Goal: Information Seeking & Learning: Learn about a topic

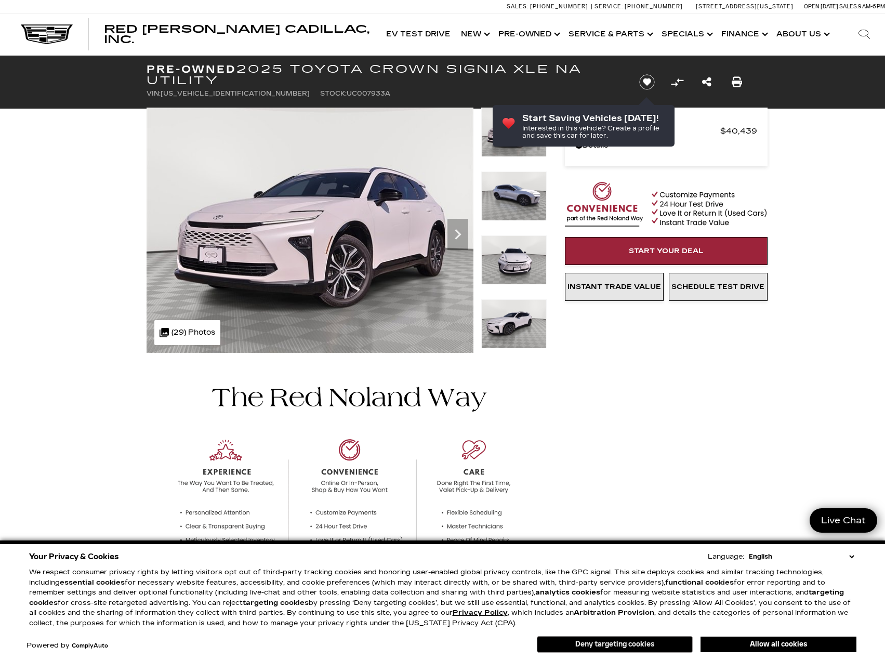
click at [567, 643] on button "Deny targeting cookies" at bounding box center [615, 644] width 156 height 17
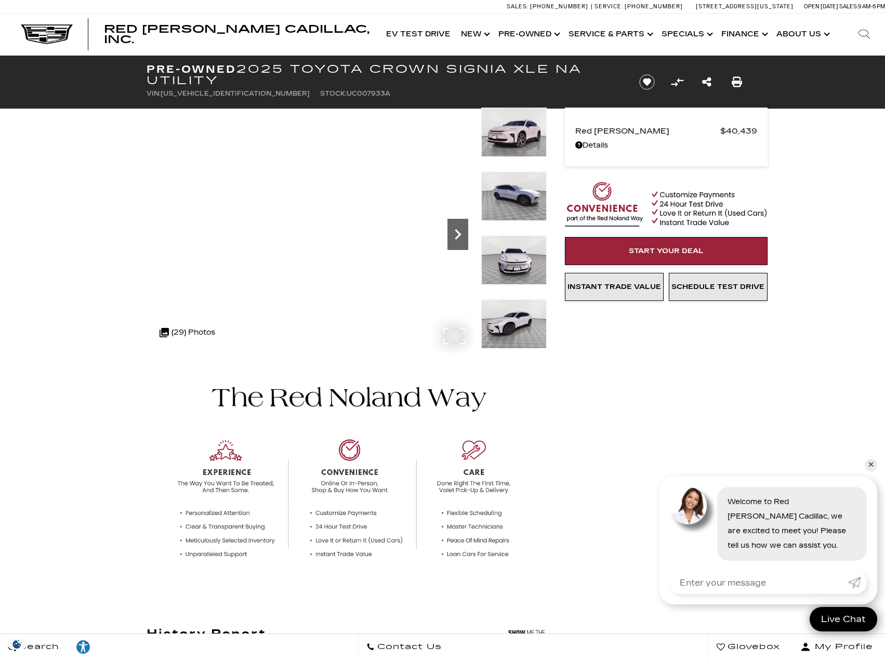
click at [454, 228] on icon "Next" at bounding box center [457, 234] width 21 height 21
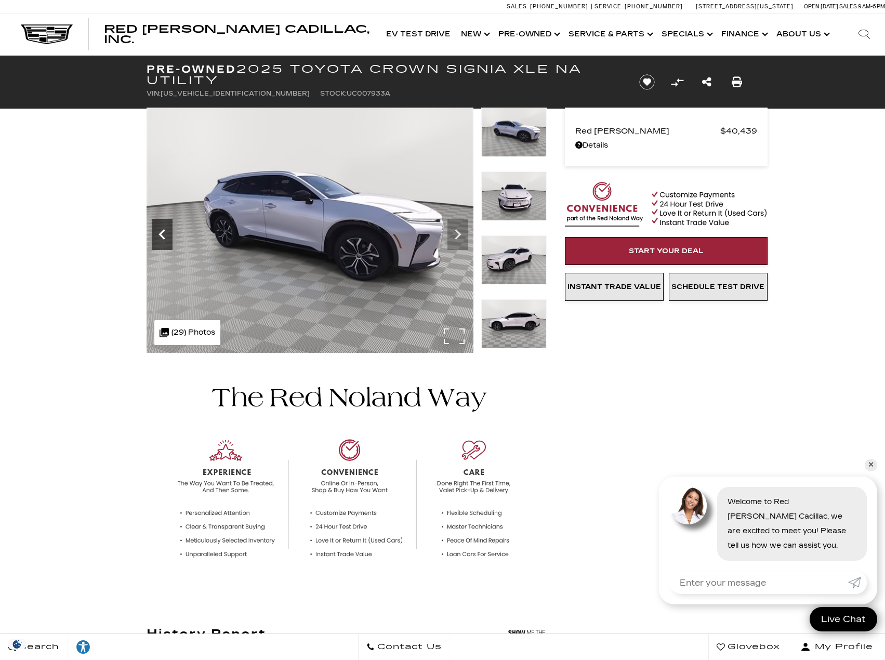
click at [154, 229] on icon "Previous" at bounding box center [162, 234] width 21 height 21
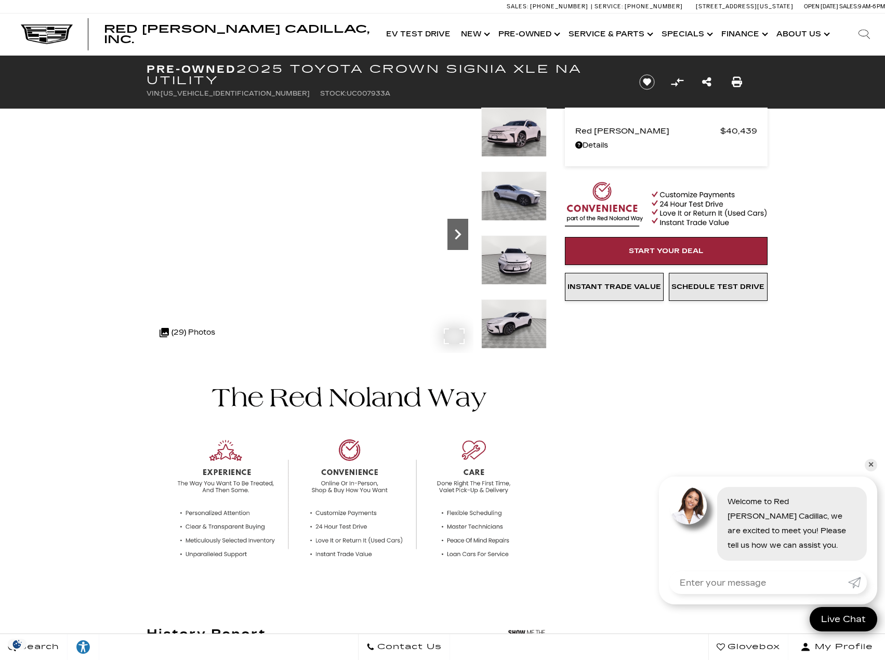
click at [454, 234] on icon "Next" at bounding box center [457, 234] width 21 height 21
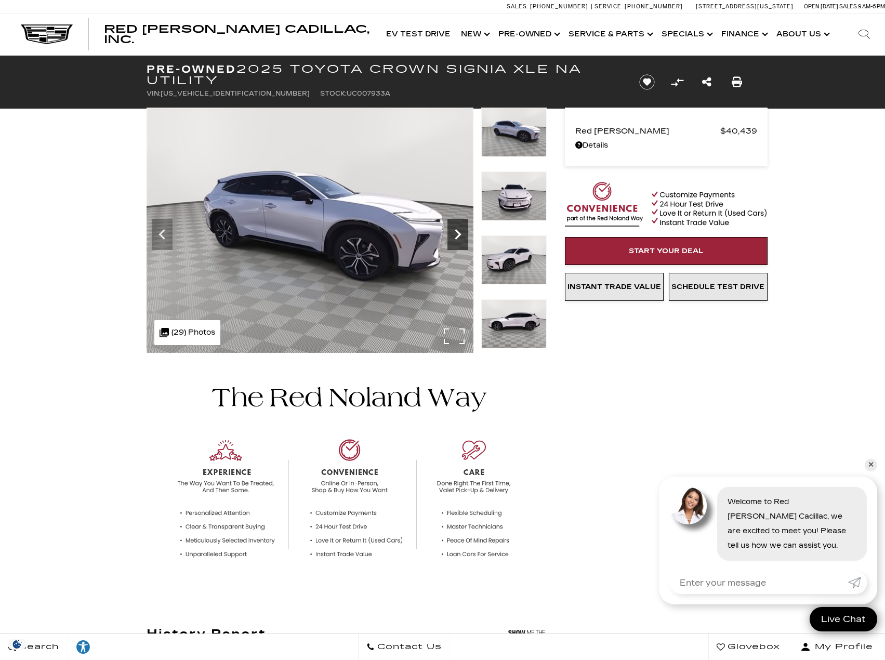
click at [454, 234] on icon "Next" at bounding box center [457, 234] width 21 height 21
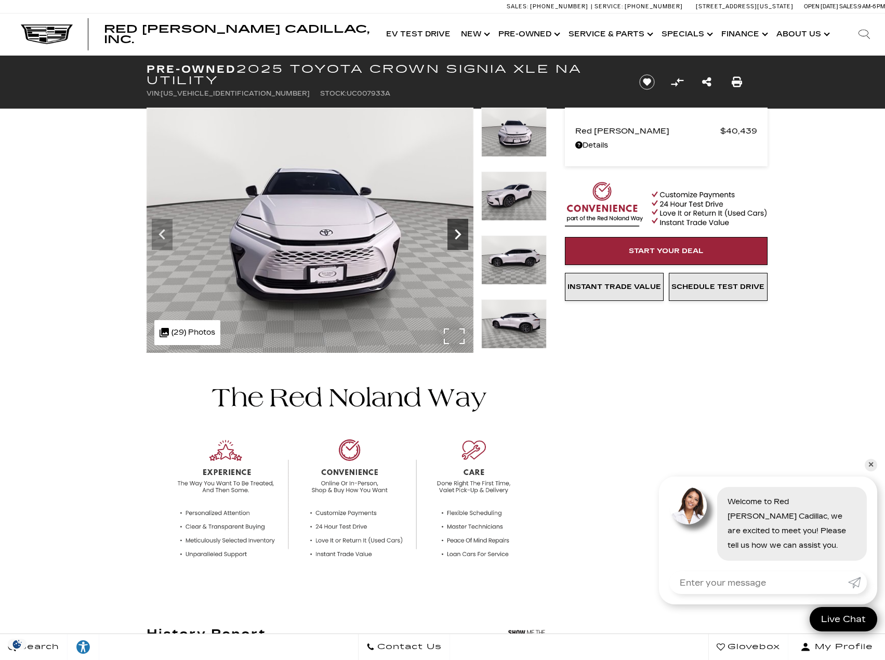
click at [454, 234] on icon "Next" at bounding box center [457, 234] width 21 height 21
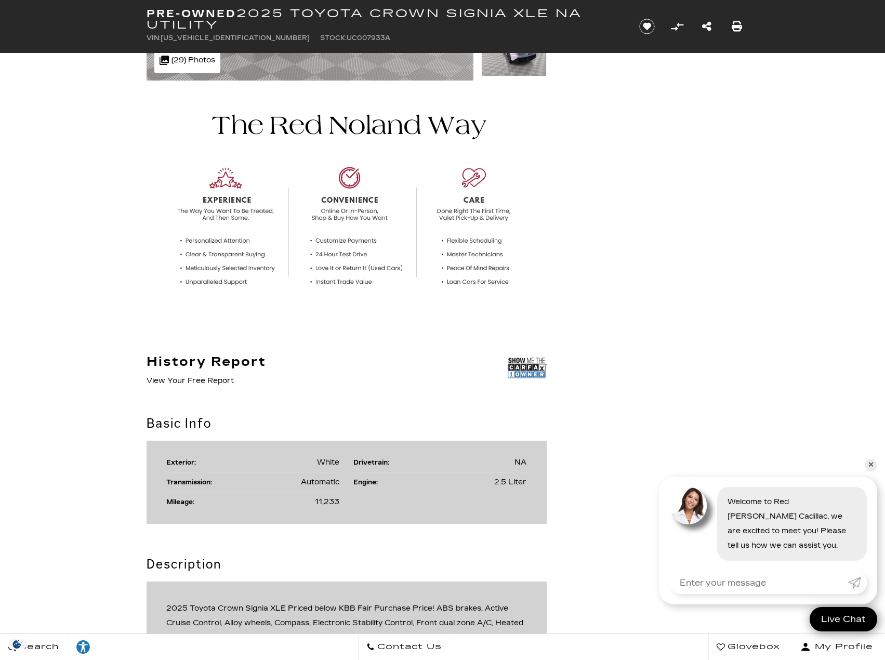
scroll to position [260, 0]
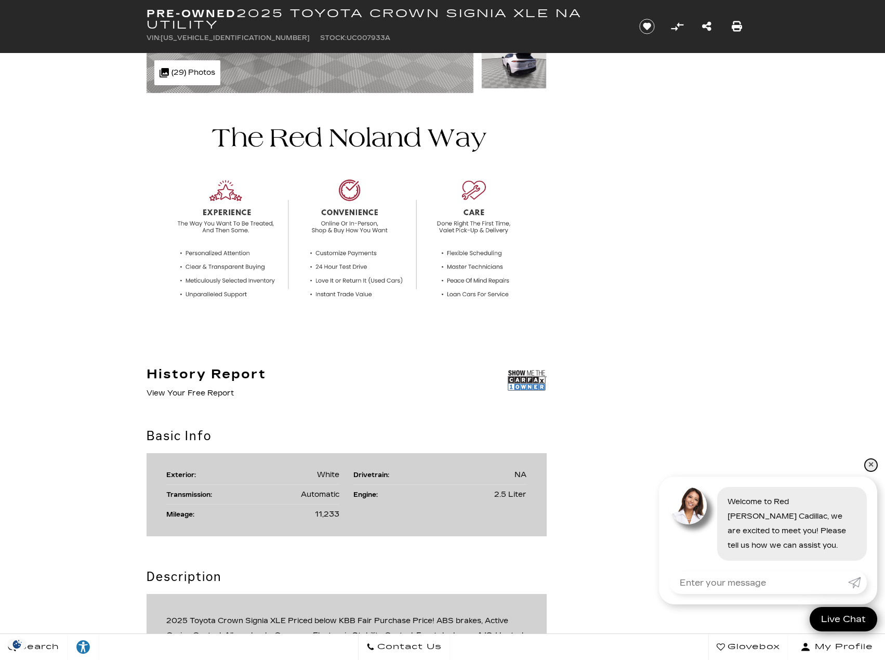
click at [874, 466] on link "✕" at bounding box center [870, 465] width 12 height 12
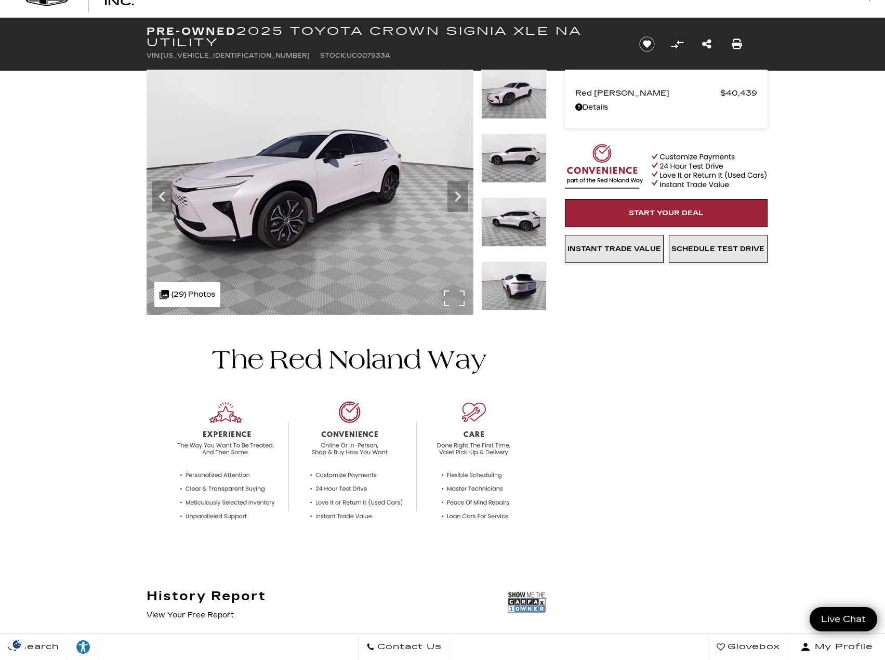
scroll to position [0, 0]
